Goal: Information Seeking & Learning: Understand process/instructions

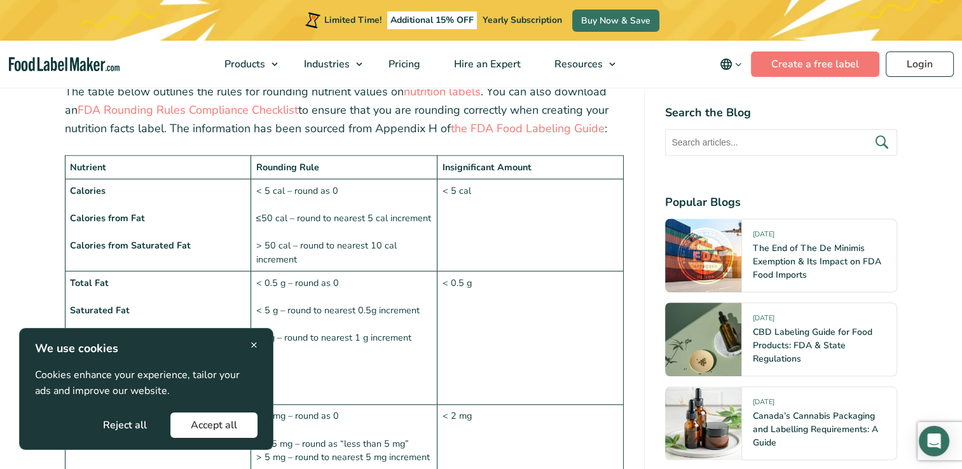
click at [463, 352] on td "< 0.5 g" at bounding box center [530, 337] width 186 height 133
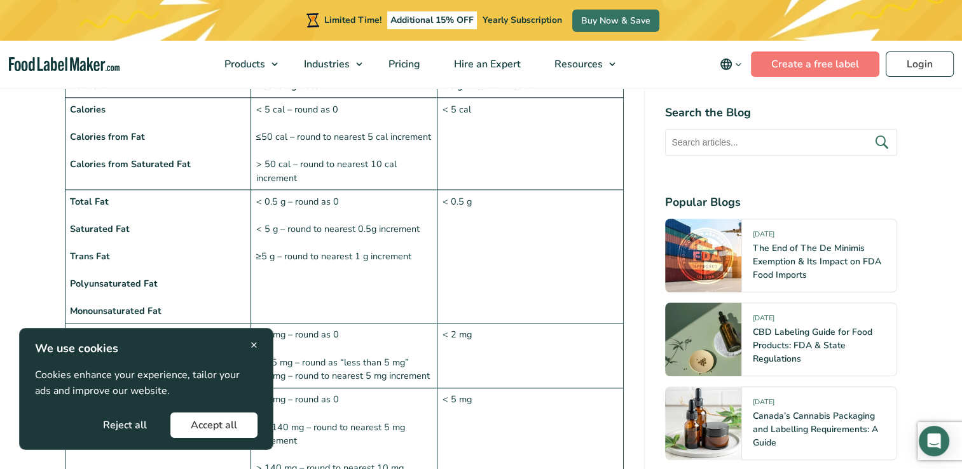
scroll to position [1081, 0]
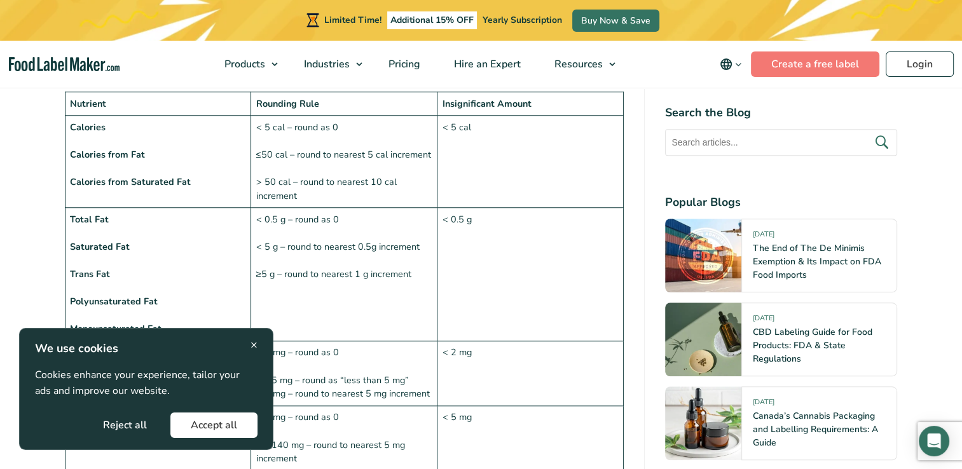
click at [363, 272] on td "< 0.5 g – round as 0 < 5 g – round to nearest 0.5g increment ≥5 g – round to ne…" at bounding box center [344, 274] width 186 height 133
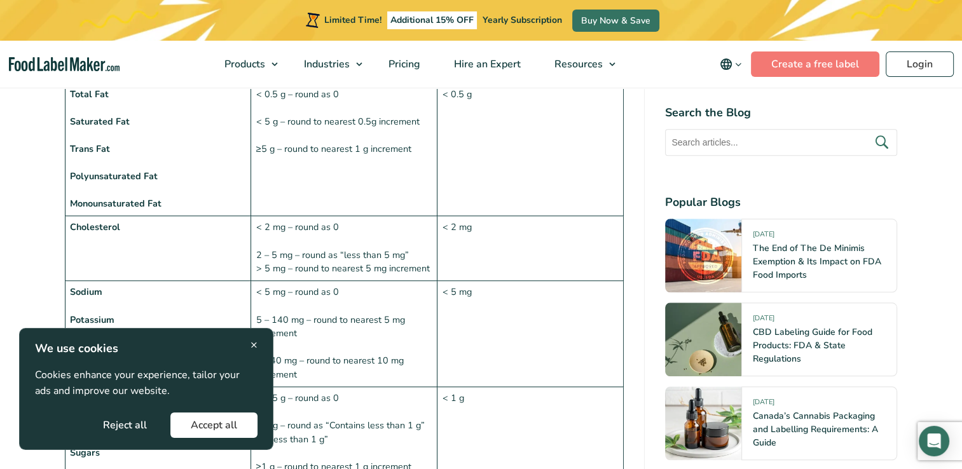
scroll to position [1208, 0]
click at [325, 244] on td "< 2 mg – round as 0 2 – 5 mg – round as “less than 5 mg” > 5 mg – round to near…" at bounding box center [344, 246] width 186 height 65
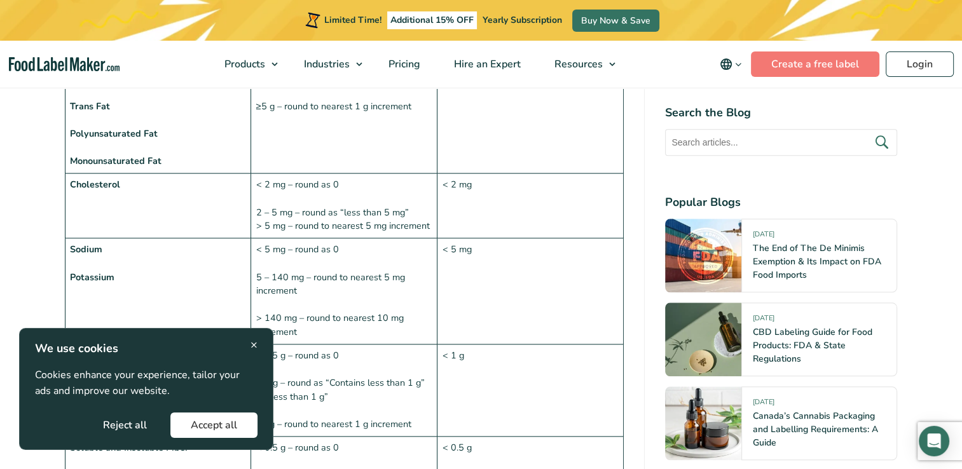
scroll to position [1271, 0]
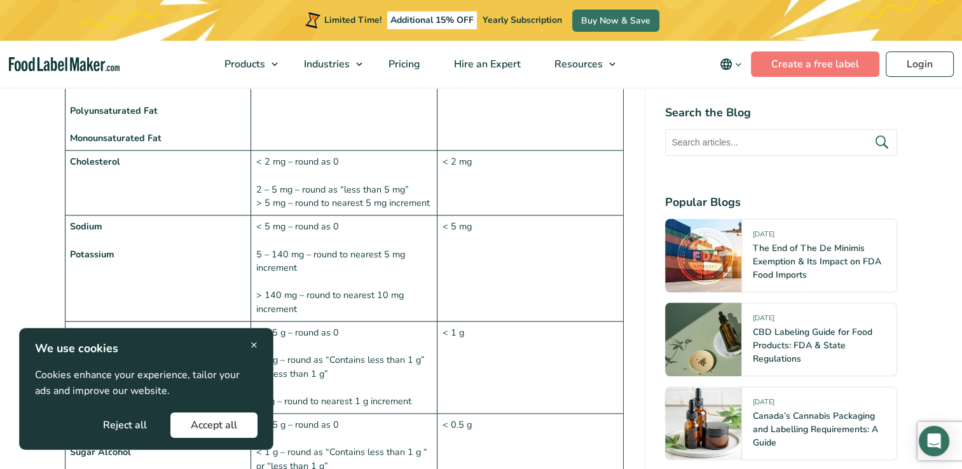
click at [416, 253] on td "< 5 mg – round as 0 5 – 140 mg – round to nearest 5 mg increment > 140 mg – rou…" at bounding box center [344, 268] width 186 height 106
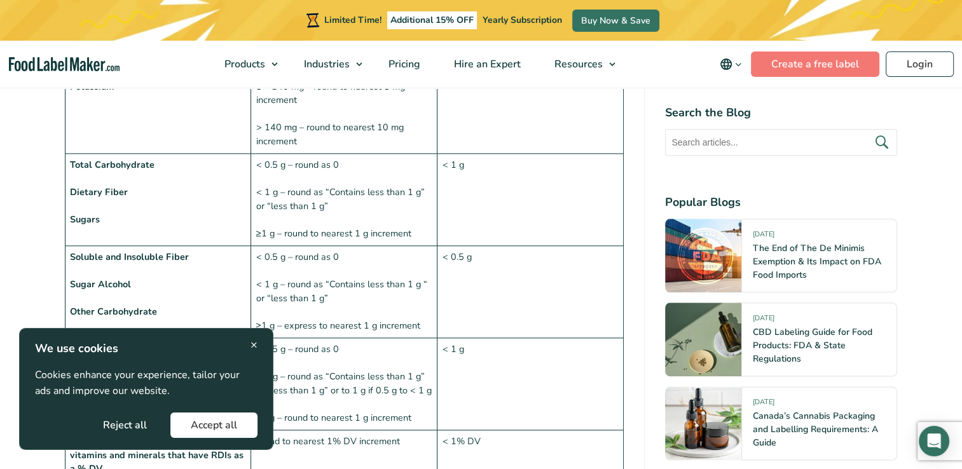
scroll to position [1462, 0]
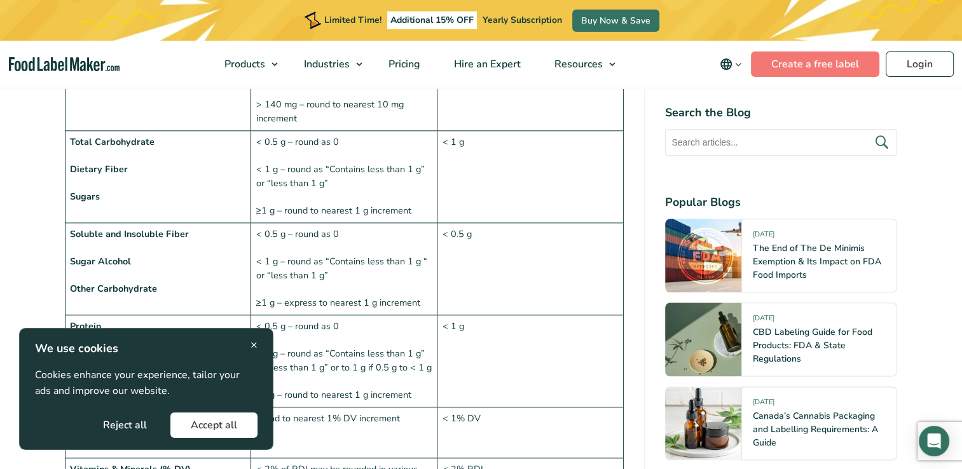
click at [505, 277] on td "< 0.5 g" at bounding box center [530, 268] width 186 height 92
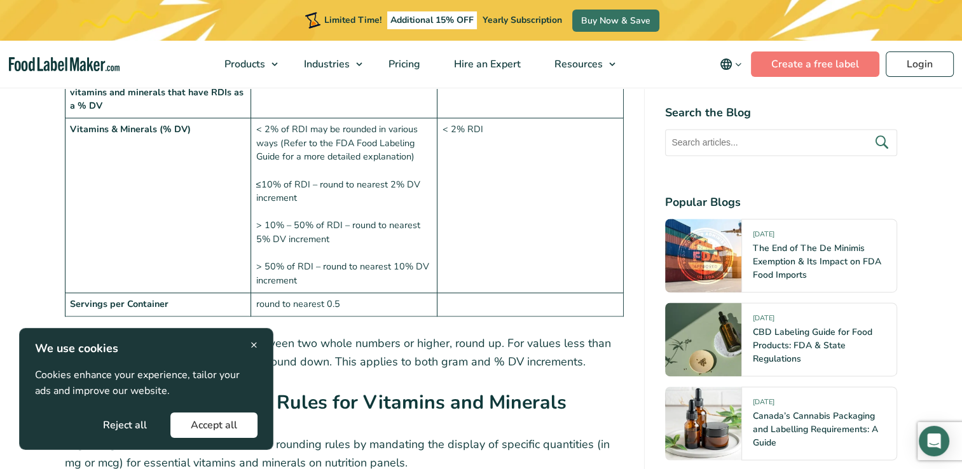
scroll to position [1780, 0]
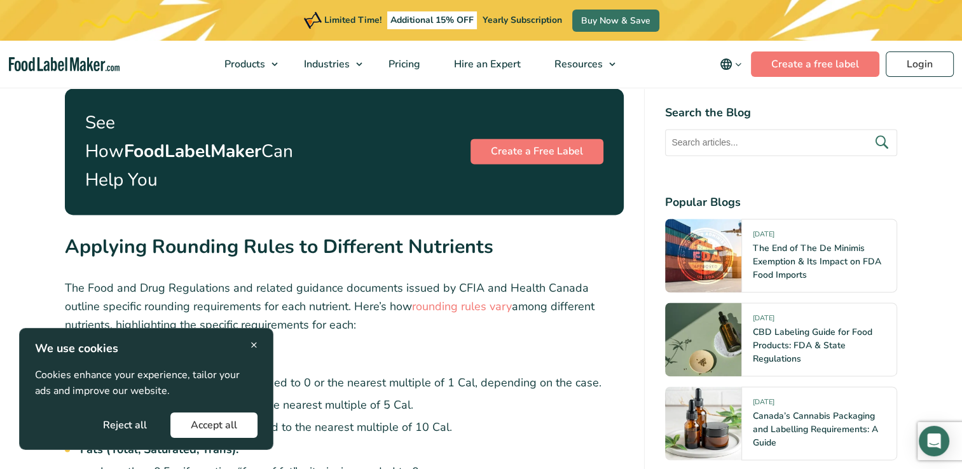
scroll to position [1780, 0]
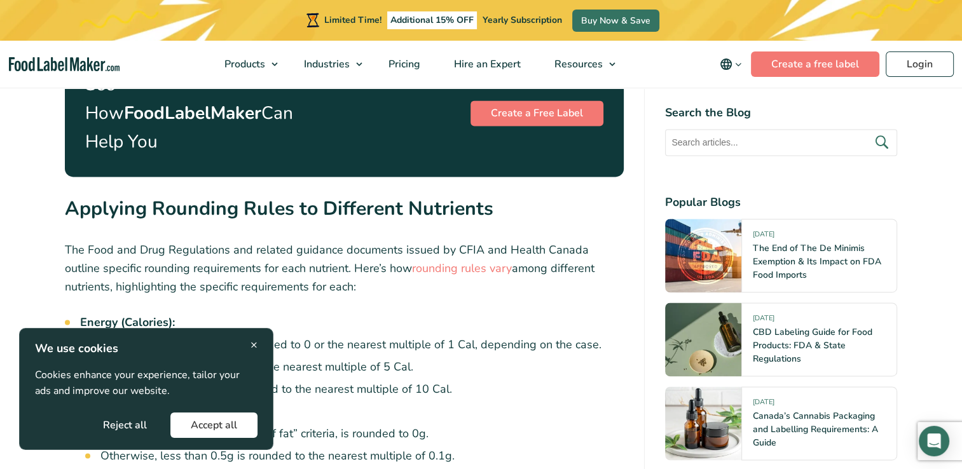
drag, startPoint x: 254, startPoint y: 346, endPoint x: 394, endPoint y: 306, distance: 145.9
click at [253, 346] on span "×" at bounding box center [253, 344] width 7 height 17
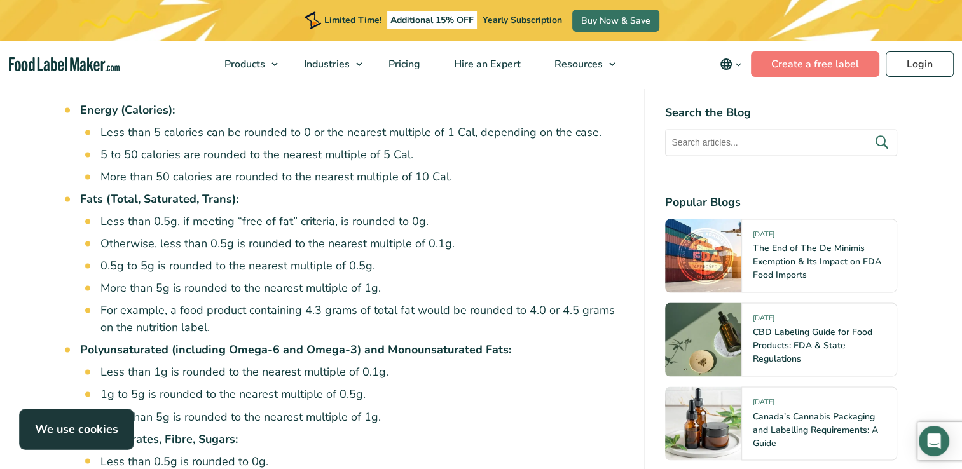
scroll to position [2161, 0]
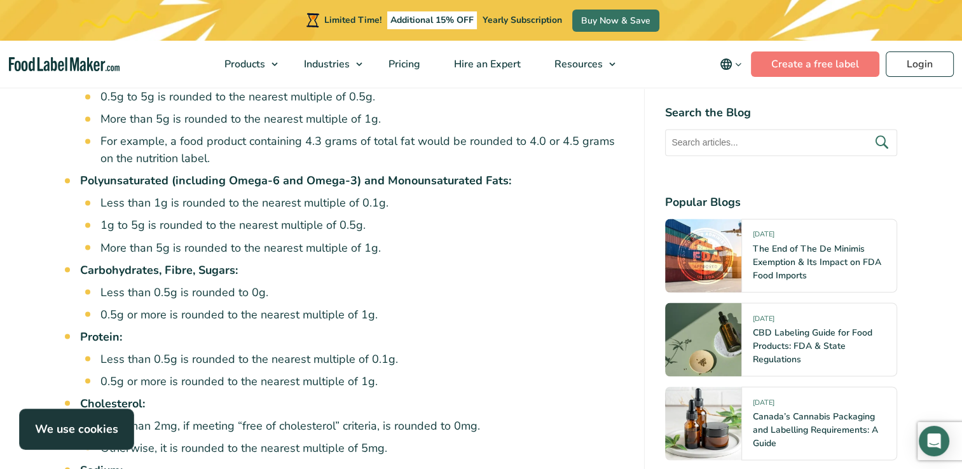
click at [350, 306] on li "0.5g or more is rounded to the nearest multiple of 1g." at bounding box center [362, 314] width 524 height 17
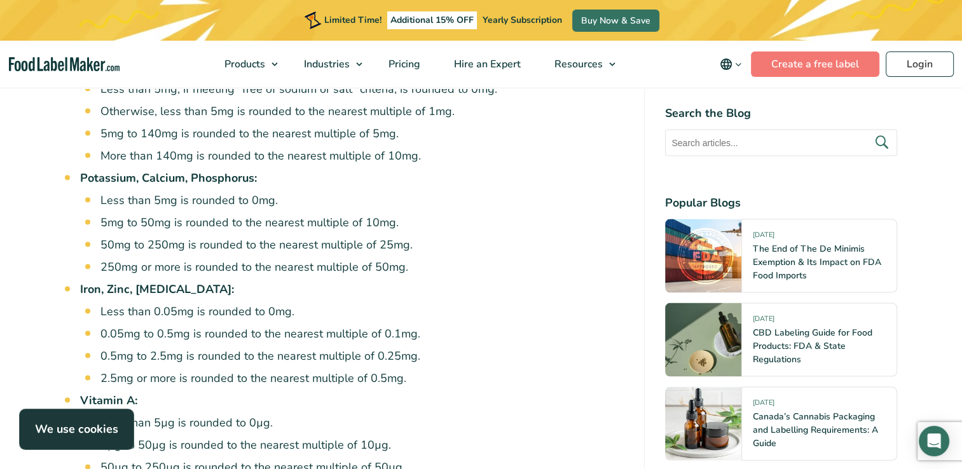
scroll to position [2542, 0]
